Goal: Book appointment/travel/reservation

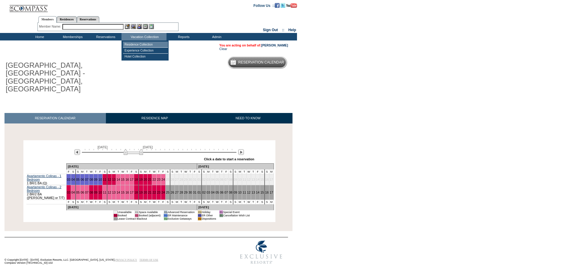
click at [141, 44] on td "Residence Collection" at bounding box center [145, 45] width 45 height 6
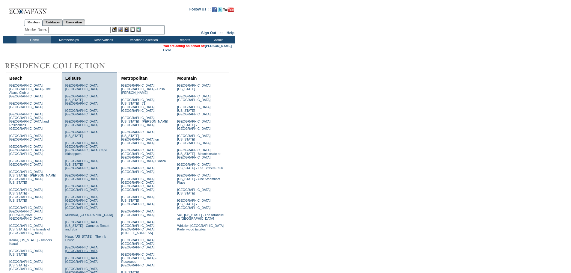
click at [90, 246] on link "Provence, France" at bounding box center [82, 249] width 34 height 7
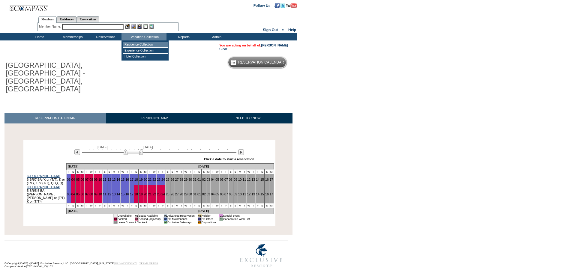
click at [144, 43] on td "Residence Collection" at bounding box center [145, 45] width 45 height 6
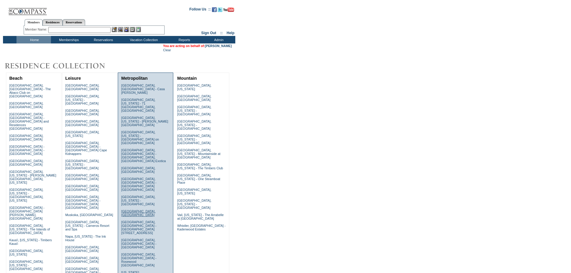
click at [145, 210] on link "Lisbon, Portugal" at bounding box center [138, 213] width 34 height 7
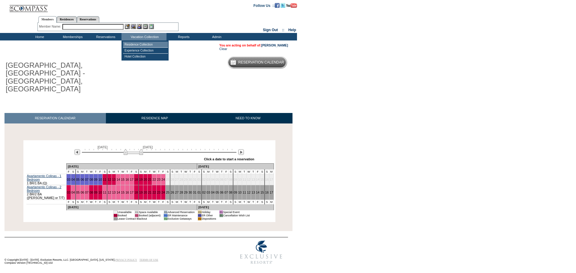
click at [139, 45] on td "Residence Collection" at bounding box center [145, 45] width 45 height 6
